Goal: Register for event/course

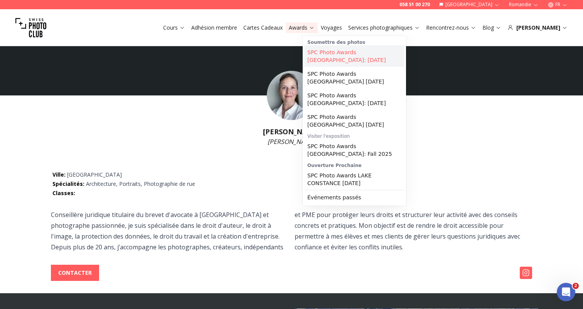
click at [354, 55] on link "SPC Photo Awards [GEOGRAPHIC_DATA]: [DATE]" at bounding box center [354, 56] width 100 height 22
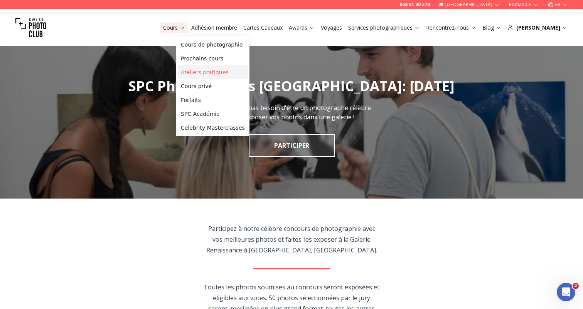
click at [229, 72] on link "Ateliers pratiques" at bounding box center [213, 73] width 70 height 14
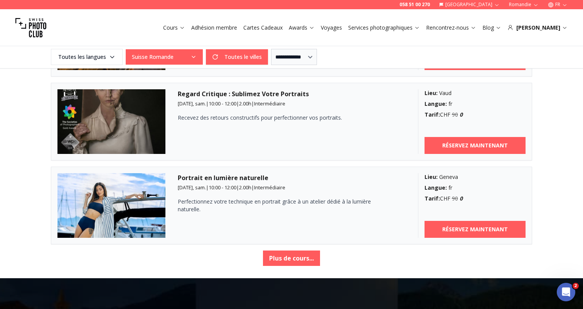
scroll to position [1311, 0]
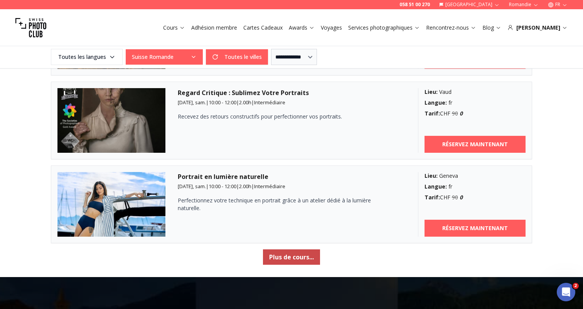
click at [299, 254] on button "Plus de cours..." at bounding box center [291, 257] width 57 height 15
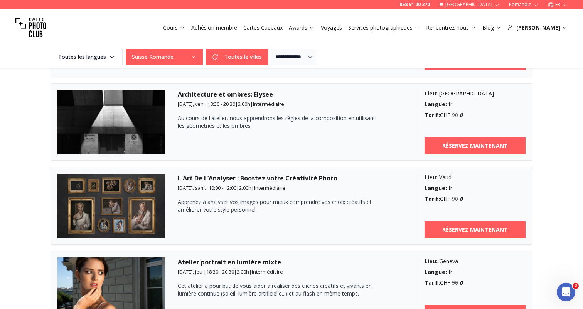
scroll to position [803, 0]
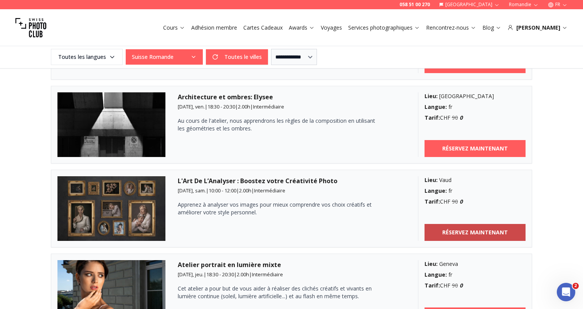
click at [450, 232] on b "RÉSERVEZ MAINTENANT" at bounding box center [475, 233] width 66 height 8
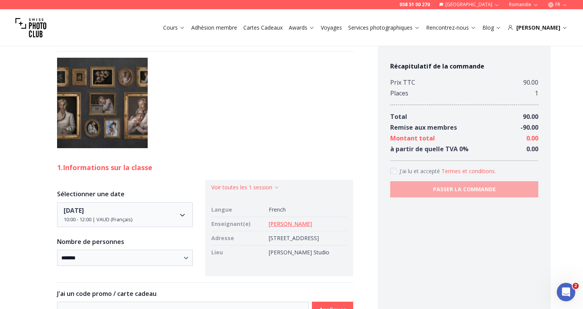
scroll to position [309, 0]
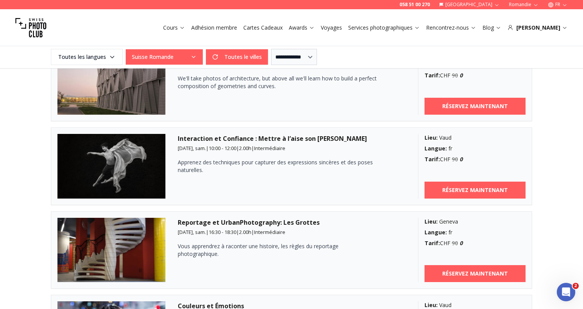
scroll to position [415, 0]
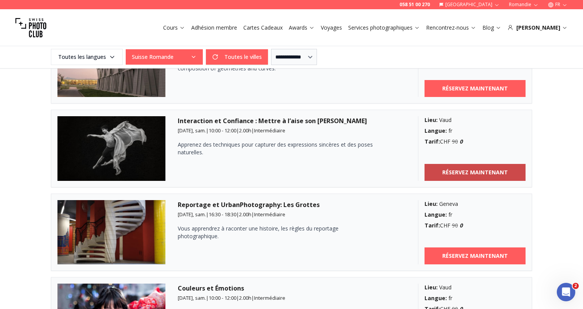
click at [472, 175] on b "RÉSERVEZ MAINTENANT" at bounding box center [475, 173] width 66 height 8
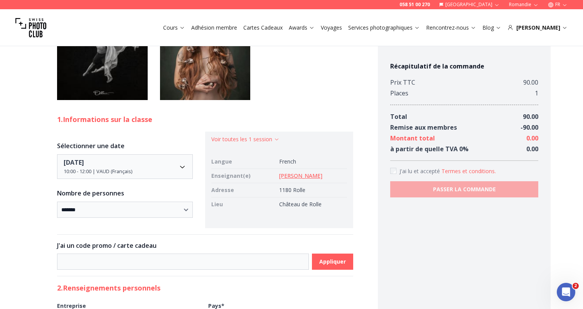
scroll to position [461, 0]
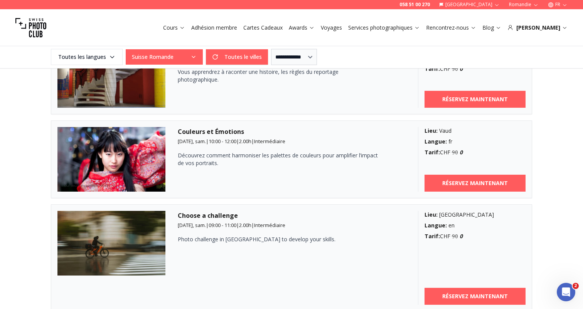
scroll to position [572, 0]
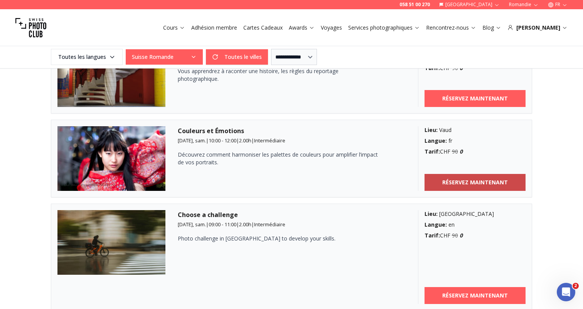
click at [470, 182] on b "RÉSERVEZ MAINTENANT" at bounding box center [475, 183] width 66 height 8
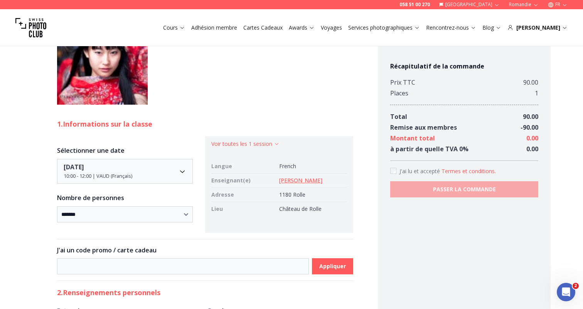
scroll to position [446, 0]
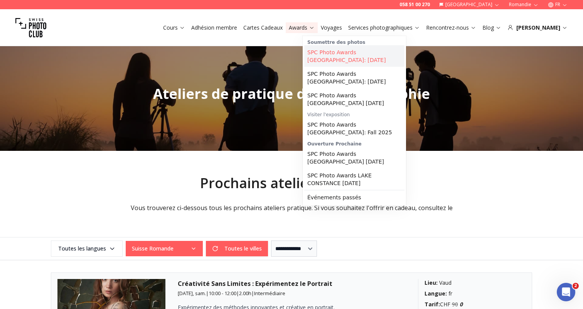
click at [338, 52] on link "SPC Photo Awards [GEOGRAPHIC_DATA]: [DATE]" at bounding box center [354, 56] width 100 height 22
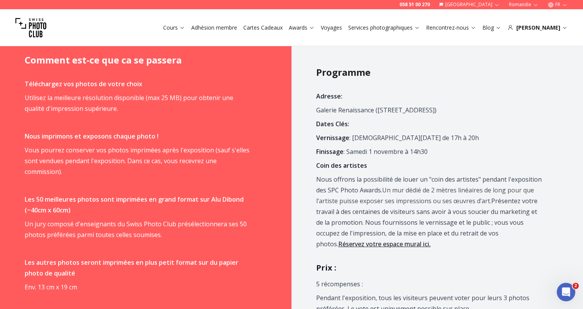
scroll to position [434, 0]
